Goal: Task Accomplishment & Management: Use online tool/utility

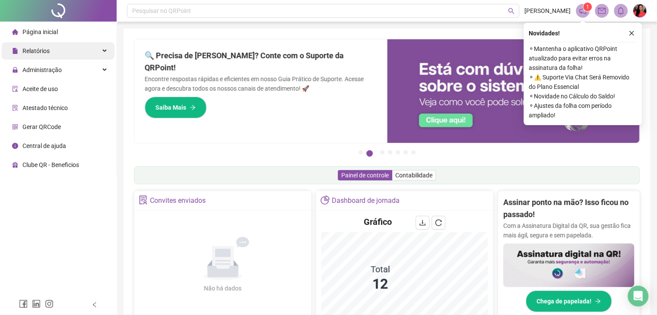
click at [39, 52] on span "Relatórios" at bounding box center [35, 50] width 27 height 7
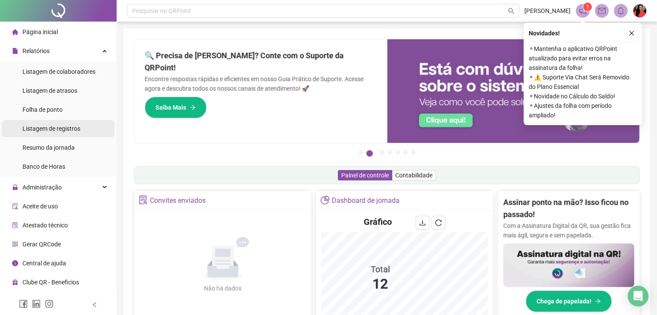
click at [54, 125] on span "Listagem de registros" at bounding box center [51, 128] width 58 height 7
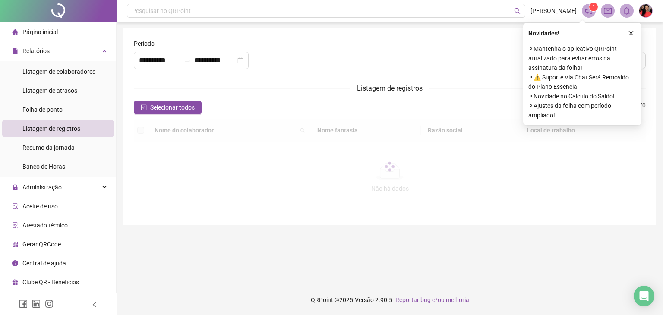
type input "**********"
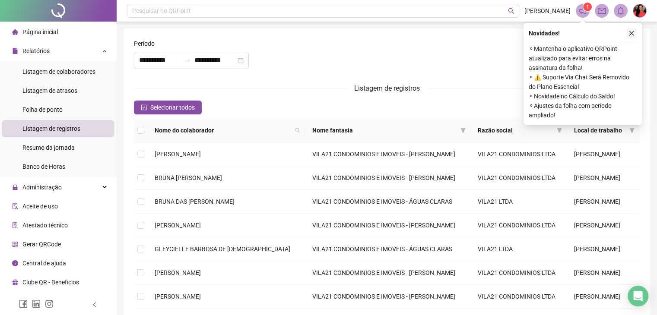
click at [632, 32] on icon "close" at bounding box center [631, 33] width 6 height 6
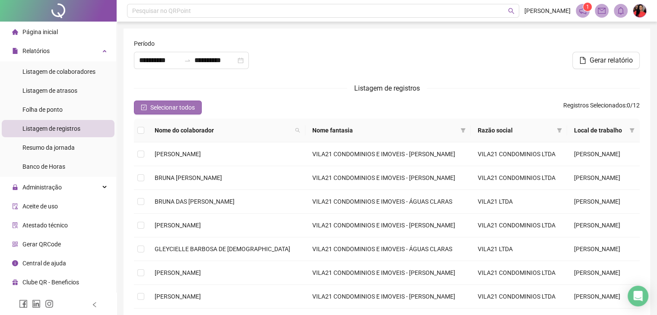
click at [166, 106] on span "Selecionar todos" at bounding box center [172, 107] width 44 height 9
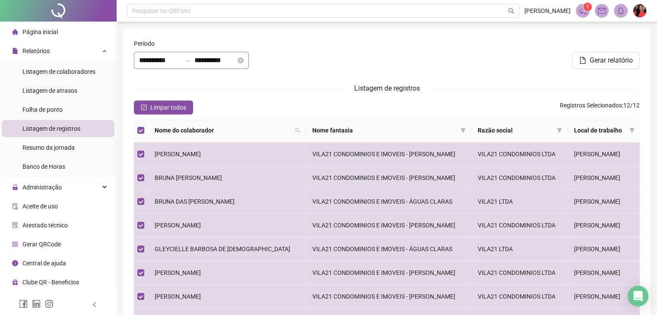
click at [138, 57] on div "**********" at bounding box center [191, 60] width 115 height 17
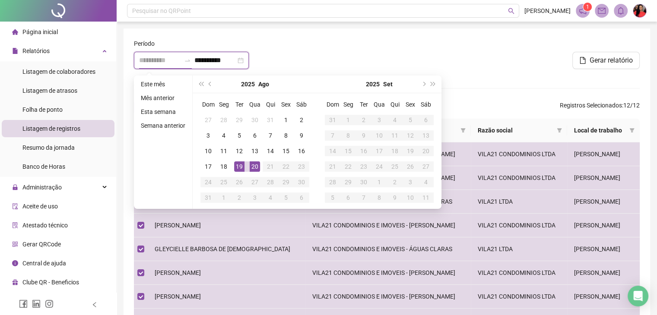
type input "**********"
drag, startPoint x: 241, startPoint y: 168, endPoint x: 251, endPoint y: 168, distance: 10.4
click at [243, 168] on div "19" at bounding box center [239, 166] width 10 height 10
type input "**********"
click at [253, 167] on div "20" at bounding box center [255, 166] width 10 height 10
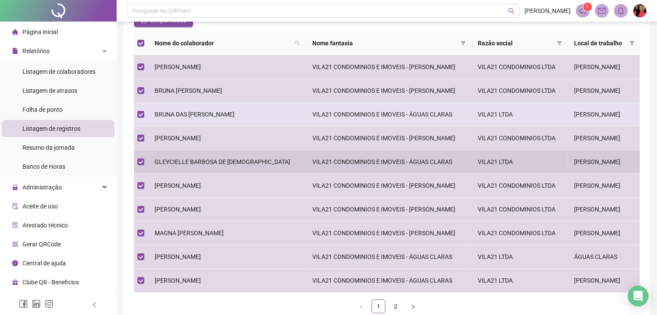
scroll to position [86, 0]
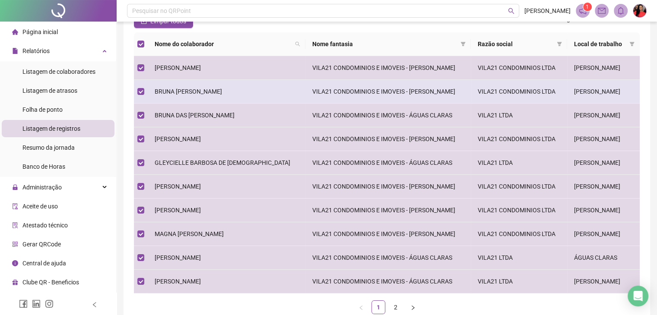
click at [173, 90] on span "BRUNA [PERSON_NAME]" at bounding box center [188, 91] width 67 height 7
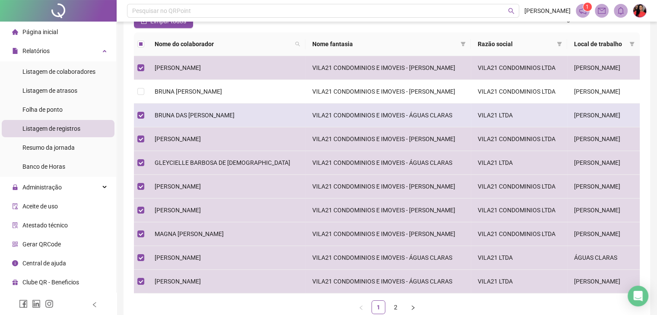
click at [182, 115] on span "BRUNA DAS [PERSON_NAME]" at bounding box center [195, 115] width 80 height 7
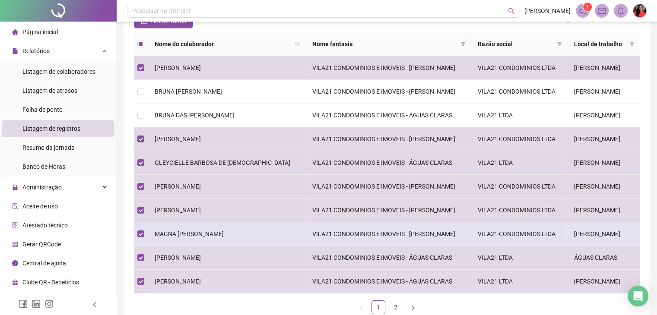
click at [185, 231] on span "MAGNA [PERSON_NAME]" at bounding box center [189, 234] width 69 height 7
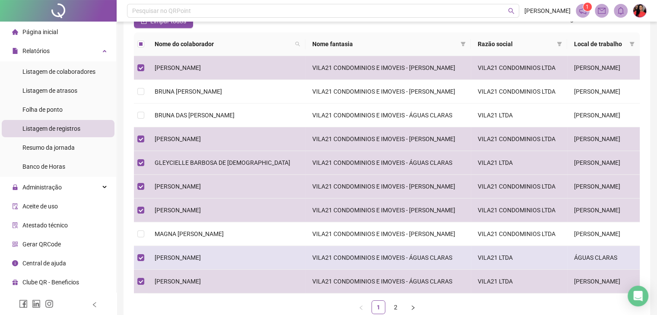
click at [178, 259] on span "[PERSON_NAME]" at bounding box center [178, 257] width 46 height 7
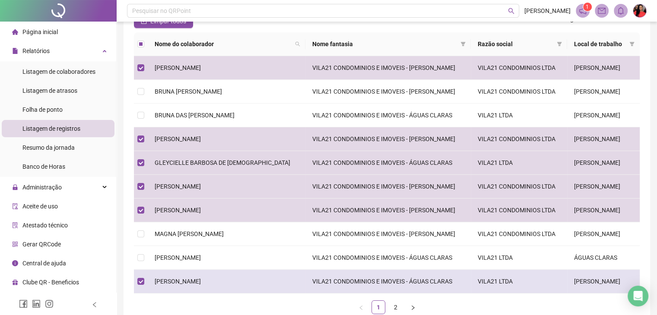
click at [190, 281] on span "[PERSON_NAME]" at bounding box center [178, 281] width 46 height 7
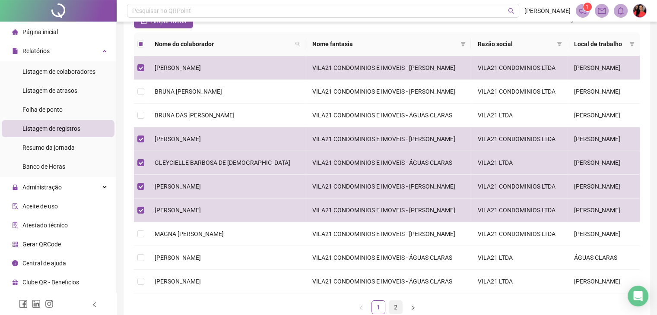
click at [397, 309] on link "2" at bounding box center [395, 307] width 13 height 13
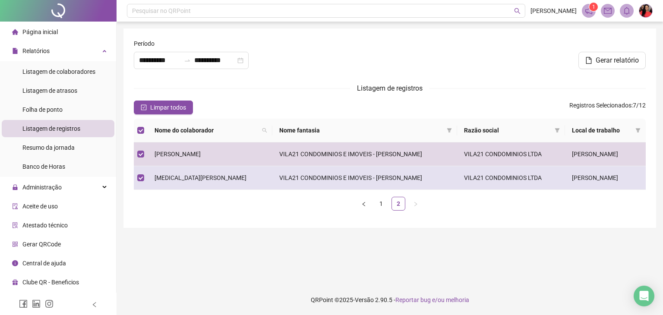
click at [168, 178] on span "[MEDICAL_DATA][PERSON_NAME]" at bounding box center [201, 177] width 92 height 7
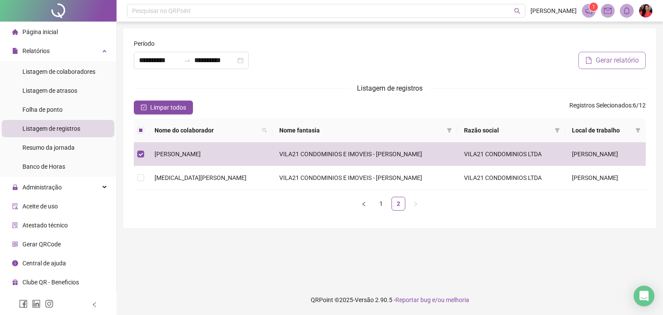
click at [605, 59] on span "Gerar relatório" at bounding box center [617, 60] width 43 height 10
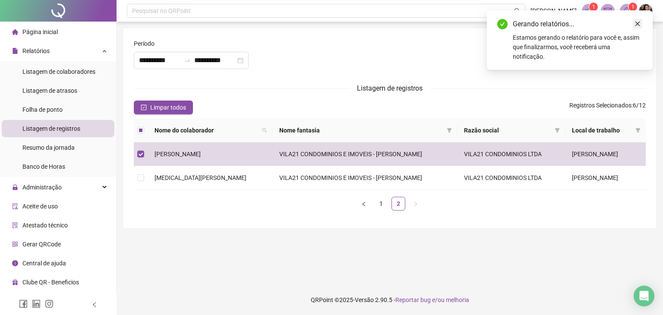
click at [640, 25] on icon "close" at bounding box center [638, 24] width 6 height 6
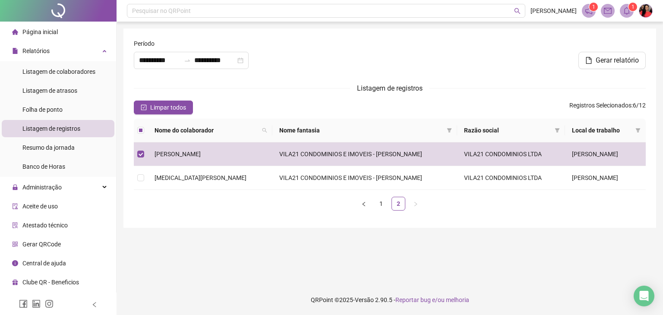
click at [627, 11] on icon "bell" at bounding box center [627, 11] width 8 height 8
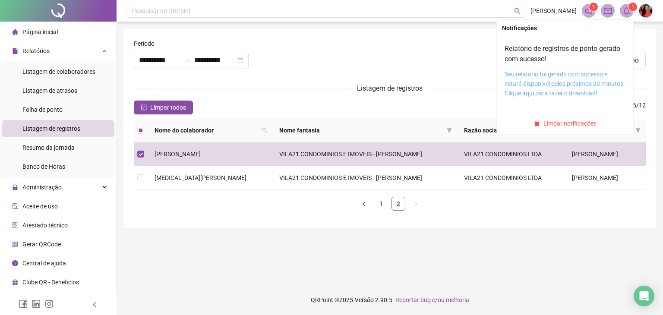
click at [577, 74] on link "Seu relatório foi gerado com sucesso e estará disponível pelos próximos 20 minu…" at bounding box center [565, 84] width 120 height 26
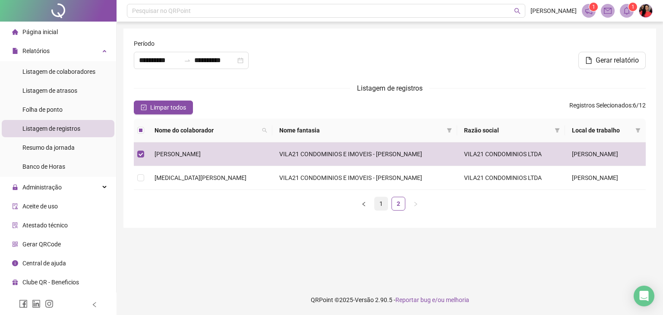
click at [378, 203] on link "1" at bounding box center [381, 203] width 13 height 13
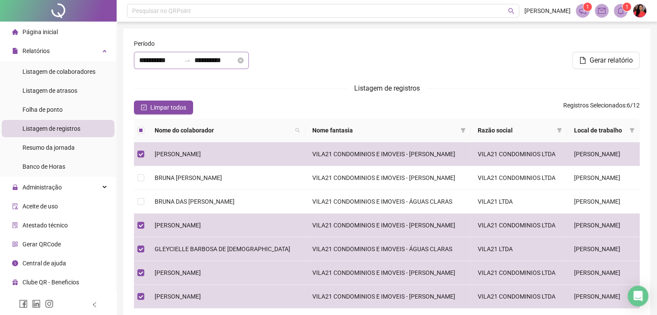
click at [138, 59] on div "**********" at bounding box center [191, 60] width 115 height 17
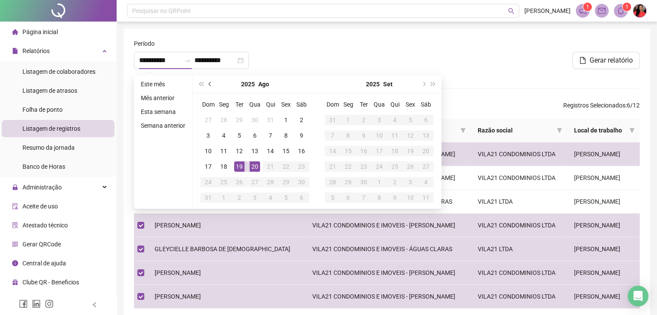
click at [209, 82] on span "prev-year" at bounding box center [211, 84] width 4 height 4
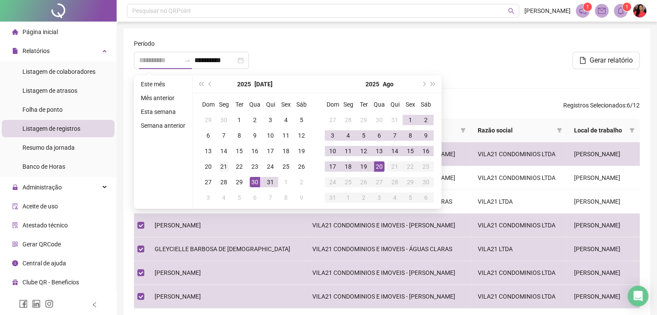
type input "**********"
click at [220, 169] on div "21" at bounding box center [223, 166] width 10 height 10
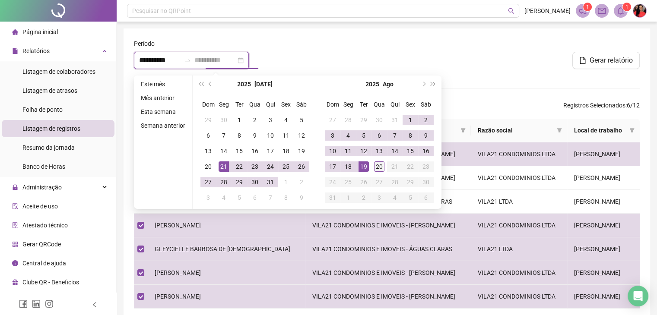
type input "**********"
click at [378, 166] on div "20" at bounding box center [379, 166] width 10 height 10
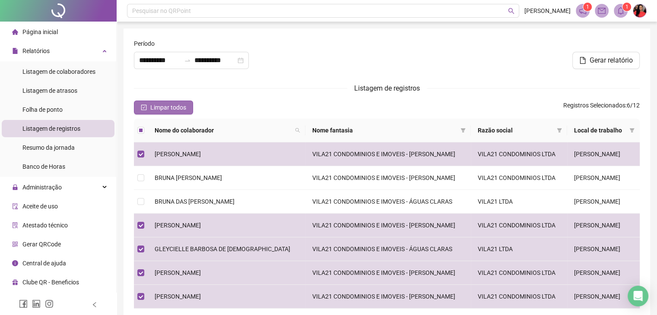
click at [166, 107] on span "Limpar todos" at bounding box center [168, 107] width 36 height 9
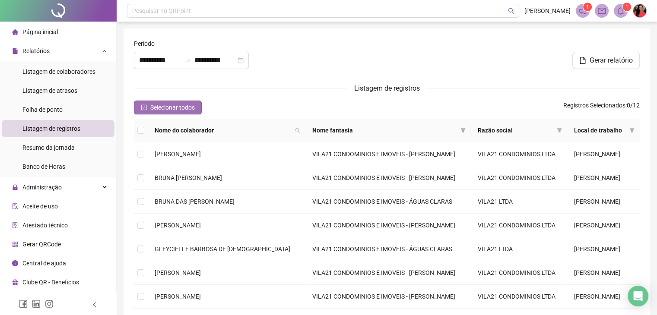
click at [166, 107] on span "Selecionar todos" at bounding box center [172, 107] width 44 height 9
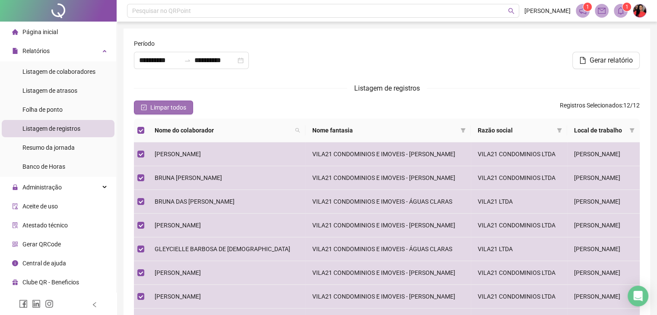
click at [160, 109] on span "Limpar todos" at bounding box center [168, 107] width 36 height 9
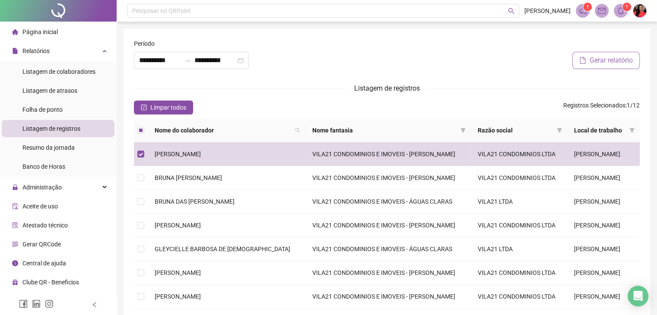
drag, startPoint x: 601, startPoint y: 60, endPoint x: 513, endPoint y: 45, distance: 88.8
click at [601, 59] on span "Gerar relatório" at bounding box center [610, 60] width 43 height 10
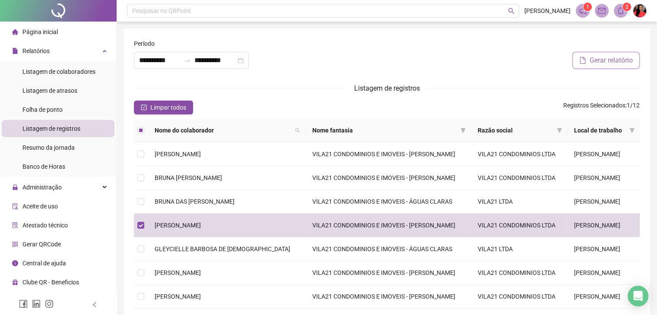
click at [600, 59] on span "Gerar relatório" at bounding box center [610, 60] width 43 height 10
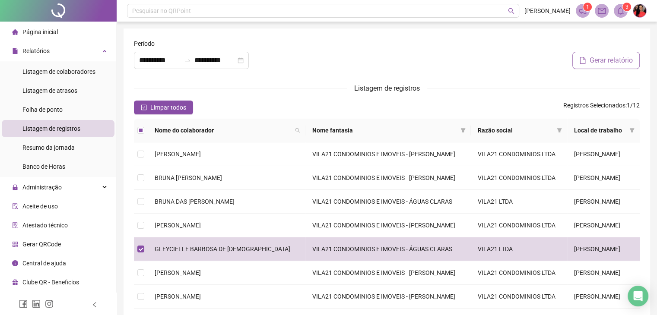
click at [614, 60] on span "Gerar relatório" at bounding box center [610, 60] width 43 height 10
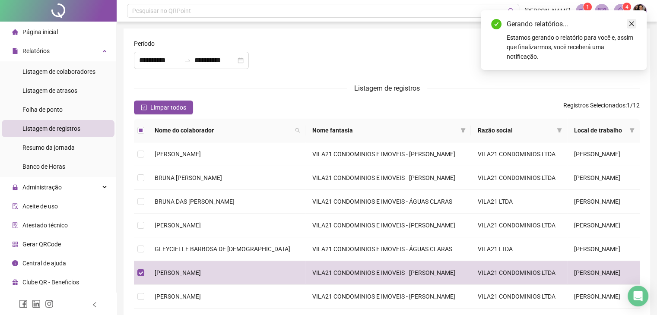
click at [628, 22] on icon "close" at bounding box center [631, 24] width 6 height 6
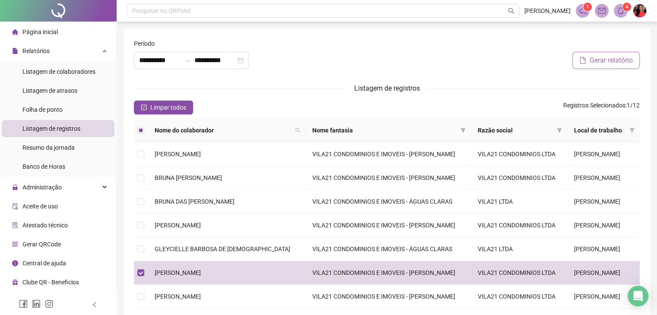
click at [606, 60] on span "Gerar relatório" at bounding box center [610, 60] width 43 height 10
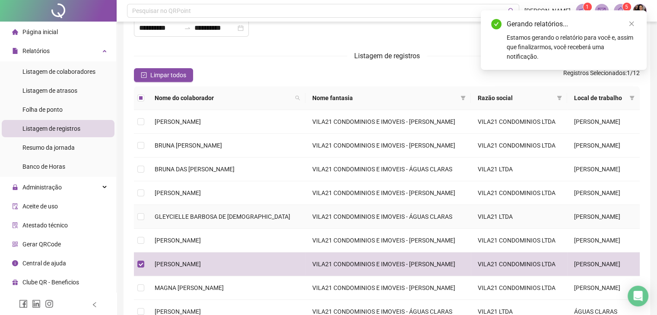
scroll to position [9, 0]
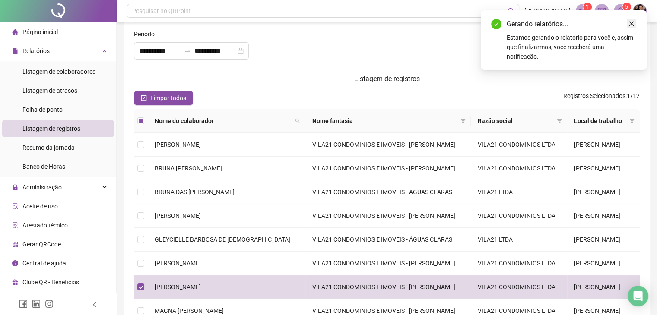
click at [633, 25] on icon "close" at bounding box center [631, 24] width 5 height 5
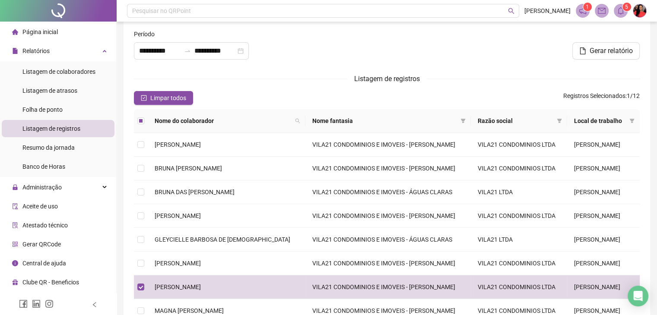
drag, startPoint x: 608, startPoint y: 50, endPoint x: 497, endPoint y: 137, distance: 141.2
click at [607, 50] on span "Gerar relatório" at bounding box center [610, 51] width 43 height 10
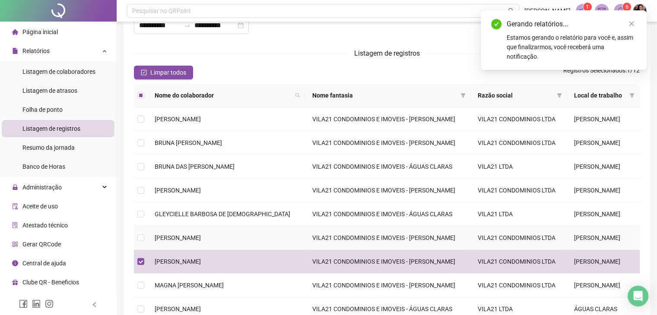
scroll to position [139, 0]
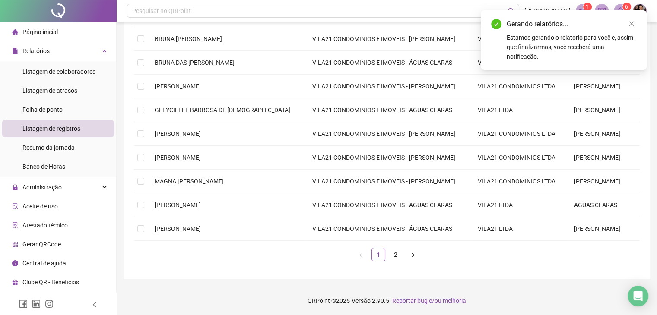
drag, startPoint x: 394, startPoint y: 254, endPoint x: 384, endPoint y: 254, distance: 9.9
click at [393, 254] on link "2" at bounding box center [395, 254] width 13 height 13
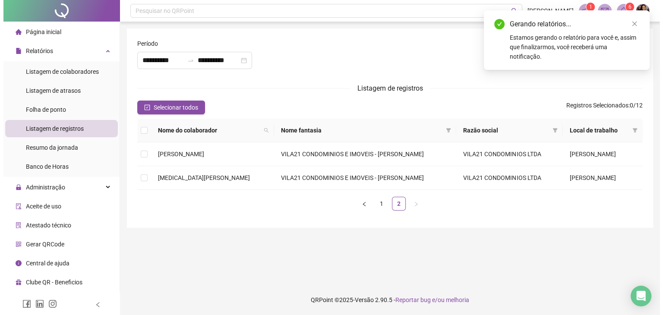
scroll to position [0, 0]
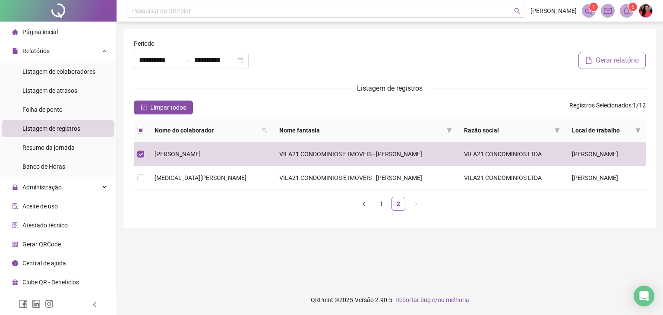
drag, startPoint x: 613, startPoint y: 62, endPoint x: 437, endPoint y: 87, distance: 177.4
click at [613, 62] on span "Gerar relatório" at bounding box center [617, 60] width 43 height 10
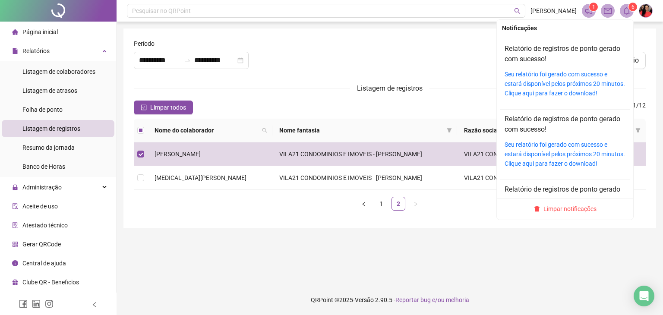
click at [628, 11] on icon "bell" at bounding box center [627, 11] width 8 height 8
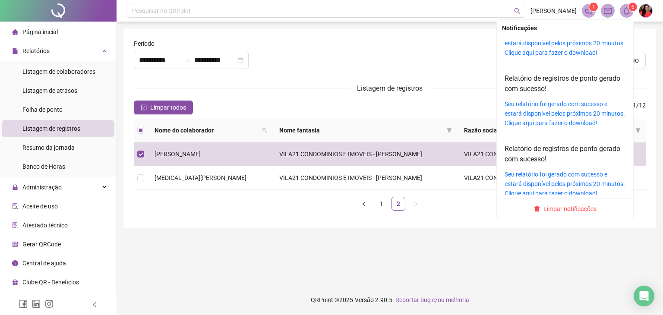
scroll to position [266, 0]
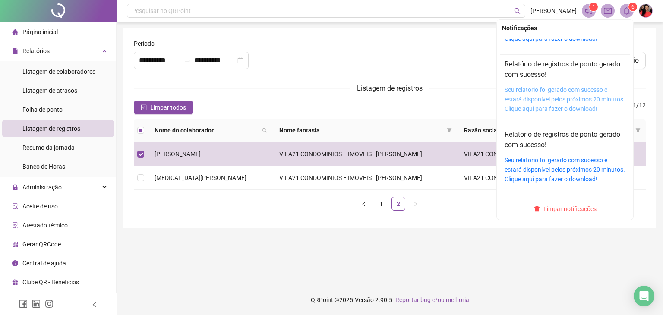
click at [548, 99] on link "Seu relatório foi gerado com sucesso e estará disponível pelos próximos 20 minu…" at bounding box center [565, 99] width 120 height 26
click at [629, 11] on icon "bell" at bounding box center [627, 11] width 6 height 8
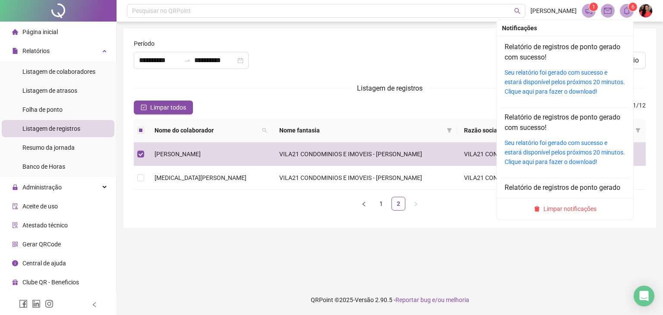
scroll to position [0, 0]
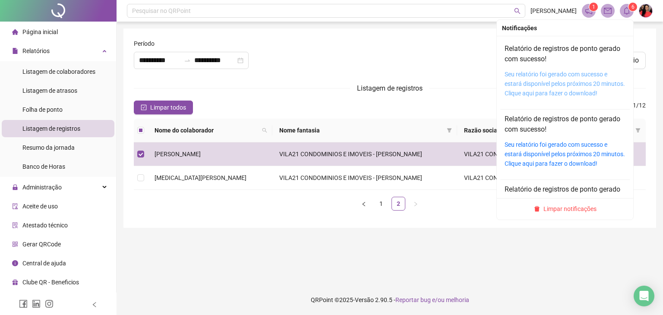
click at [558, 85] on link "Seu relatório foi gerado com sucesso e estará disponível pelos próximos 20 minu…" at bounding box center [565, 84] width 120 height 26
click at [560, 74] on link "Seu relatório foi gerado com sucesso e estará disponível pelos próximos 20 minu…" at bounding box center [565, 84] width 120 height 26
click at [625, 9] on icon "bell" at bounding box center [627, 11] width 8 height 8
click at [546, 149] on div "Seu relatório foi gerado com sucesso e estará disponível pelos próximos 20 minu…" at bounding box center [565, 154] width 121 height 28
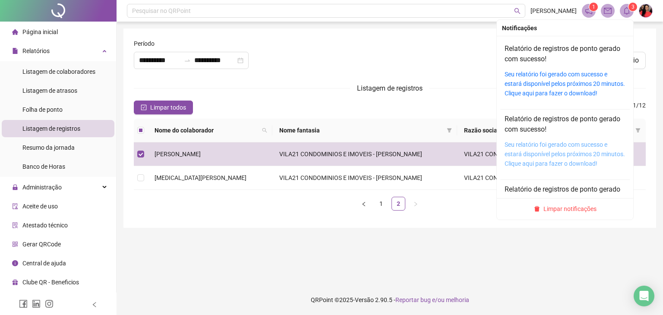
click at [582, 152] on link "Seu relatório foi gerado com sucesso e estará disponível pelos próximos 20 minu…" at bounding box center [565, 154] width 120 height 26
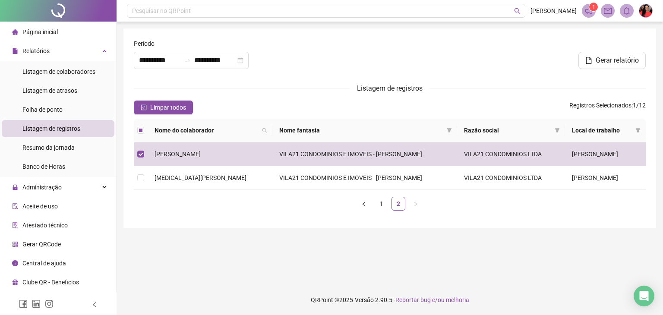
click at [624, 13] on icon "bell" at bounding box center [627, 11] width 6 height 8
click at [628, 9] on icon "bell" at bounding box center [627, 11] width 8 height 8
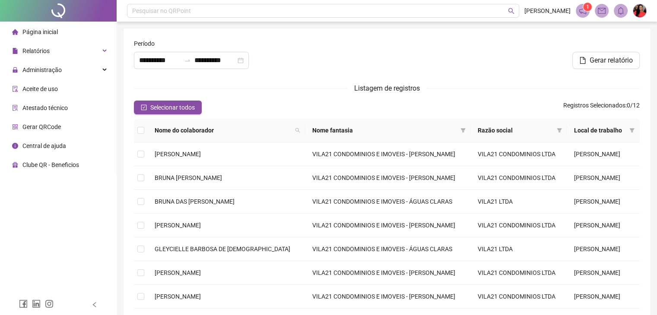
type input "**********"
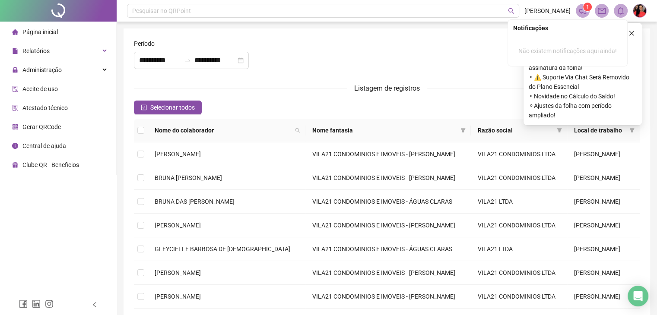
click at [617, 10] on icon "bell" at bounding box center [621, 11] width 8 height 8
drag, startPoint x: 620, startPoint y: 11, endPoint x: 630, endPoint y: 17, distance: 11.0
click at [620, 11] on icon "bell" at bounding box center [621, 11] width 8 height 8
click at [631, 33] on icon "close" at bounding box center [631, 33] width 5 height 5
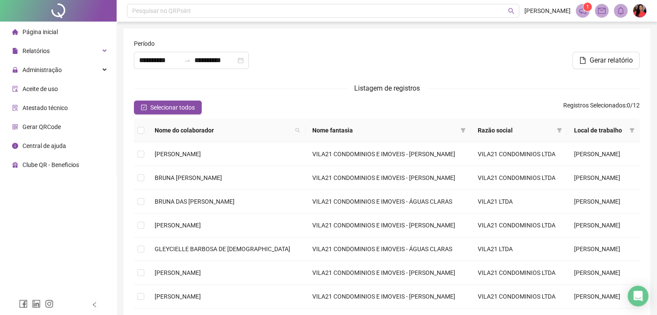
click at [576, 11] on span at bounding box center [583, 11] width 14 height 14
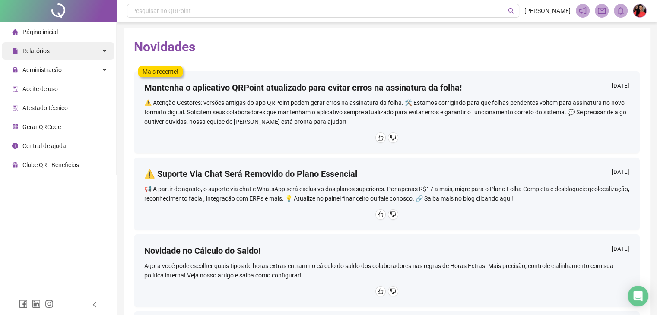
click at [38, 57] on span "Relatórios" at bounding box center [31, 50] width 38 height 17
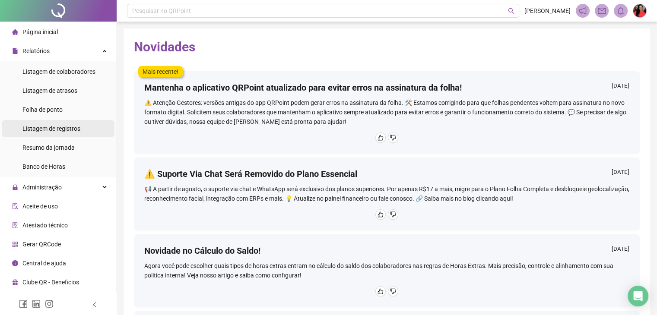
click at [59, 128] on span "Listagem de registros" at bounding box center [51, 128] width 58 height 7
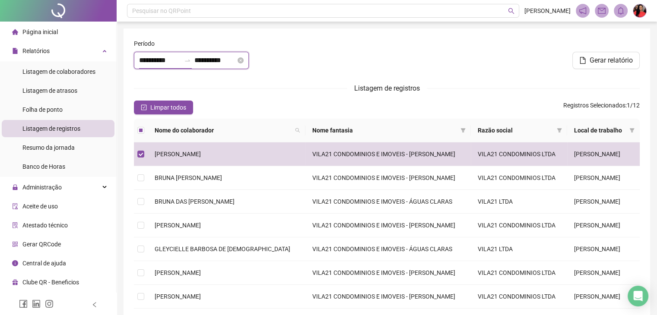
click at [140, 58] on input "**********" at bounding box center [159, 60] width 41 height 10
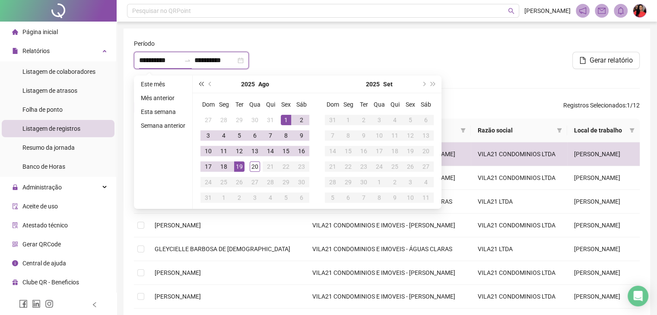
type input "**********"
click at [209, 83] on span "prev-year" at bounding box center [211, 84] width 4 height 4
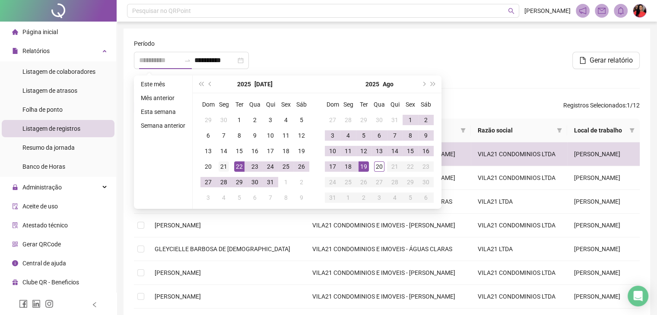
type input "**********"
click at [223, 168] on div "21" at bounding box center [223, 166] width 10 height 10
type input "**********"
click at [374, 166] on div "20" at bounding box center [379, 166] width 10 height 10
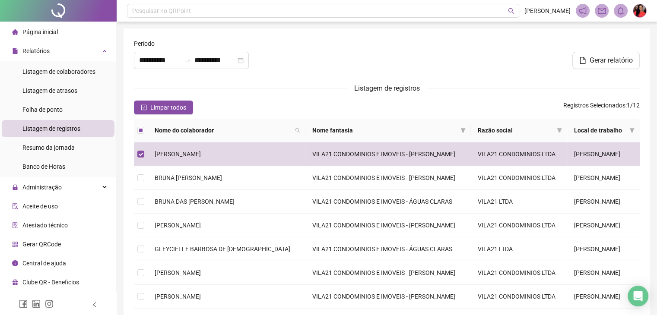
drag, startPoint x: 617, startPoint y: 63, endPoint x: 630, endPoint y: 80, distance: 21.2
click at [616, 63] on span "Gerar relatório" at bounding box center [610, 60] width 43 height 10
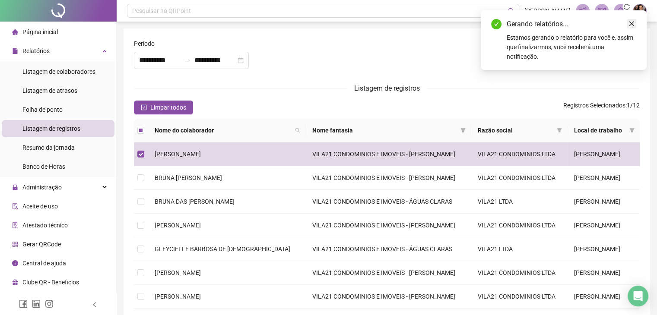
click at [631, 24] on icon "close" at bounding box center [631, 24] width 5 height 5
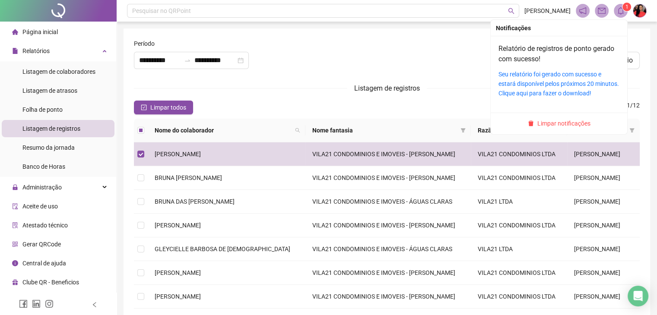
click at [621, 16] on span at bounding box center [621, 11] width 14 height 14
click at [551, 75] on link "Seu relatório foi gerado com sucesso e estará disponível pelos próximos 20 minu…" at bounding box center [558, 84] width 120 height 26
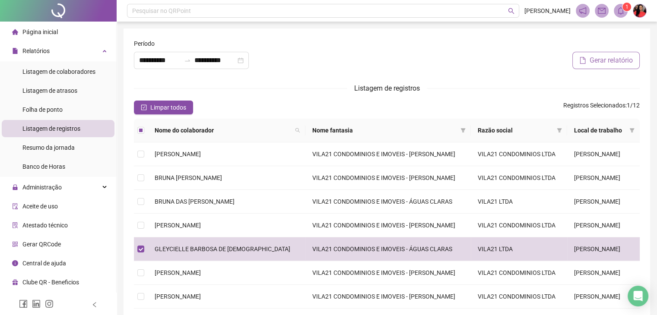
click at [619, 60] on span "Gerar relatório" at bounding box center [610, 60] width 43 height 10
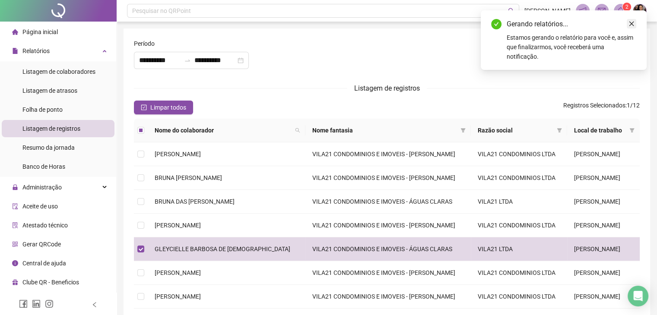
click at [632, 23] on icon "close" at bounding box center [631, 24] width 6 height 6
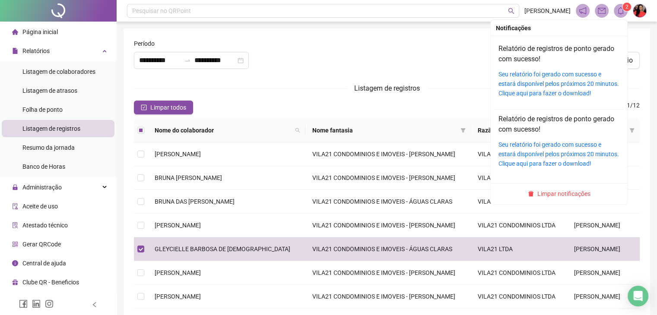
click at [623, 9] on sup "2" at bounding box center [626, 7] width 9 height 9
click at [566, 80] on link "Seu relatório foi gerado com sucesso e estará disponível pelos próximos 20 minu…" at bounding box center [558, 84] width 120 height 26
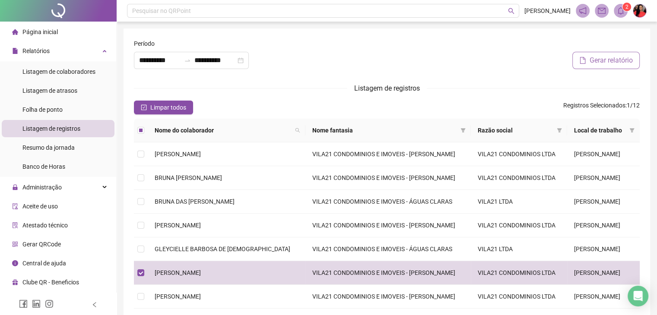
click at [606, 61] on span "Gerar relatório" at bounding box center [610, 60] width 43 height 10
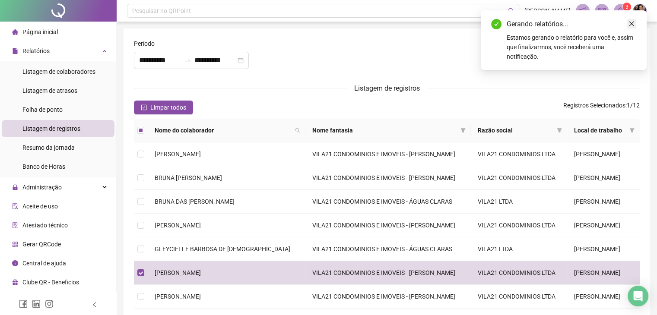
click at [633, 21] on icon "close" at bounding box center [631, 24] width 6 height 6
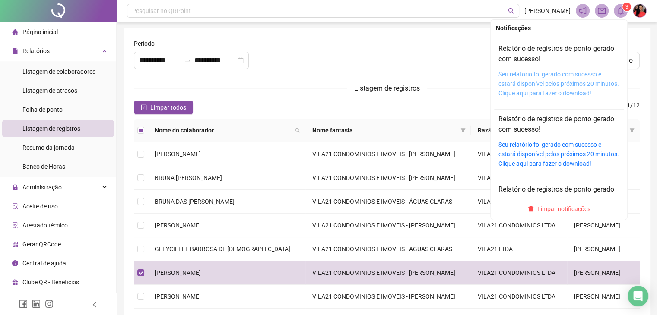
click at [551, 76] on link "Seu relatório foi gerado com sucesso e estará disponível pelos próximos 20 minu…" at bounding box center [558, 84] width 120 height 26
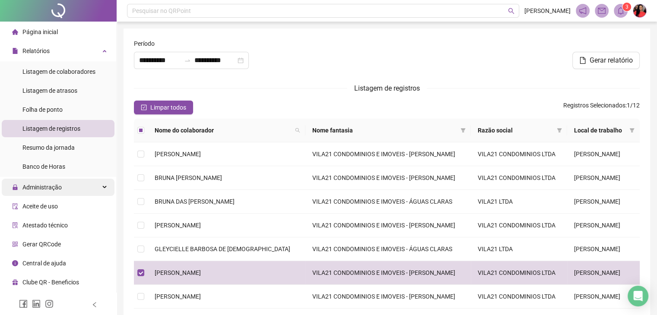
click at [34, 188] on span "Administração" at bounding box center [41, 187] width 39 height 7
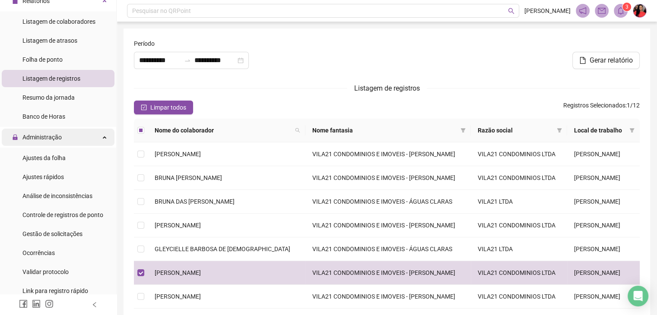
scroll to position [86, 0]
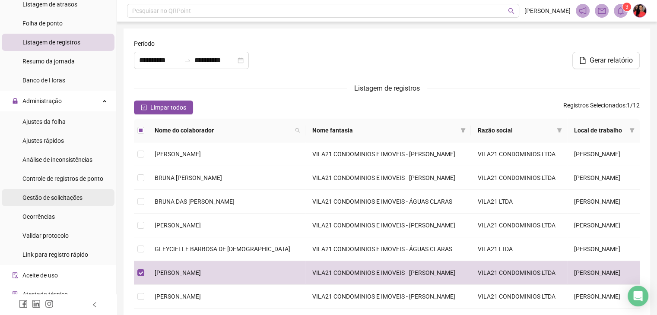
click at [54, 201] on span "Gestão de solicitações" at bounding box center [52, 197] width 60 height 7
